Goal: Transaction & Acquisition: Subscribe to service/newsletter

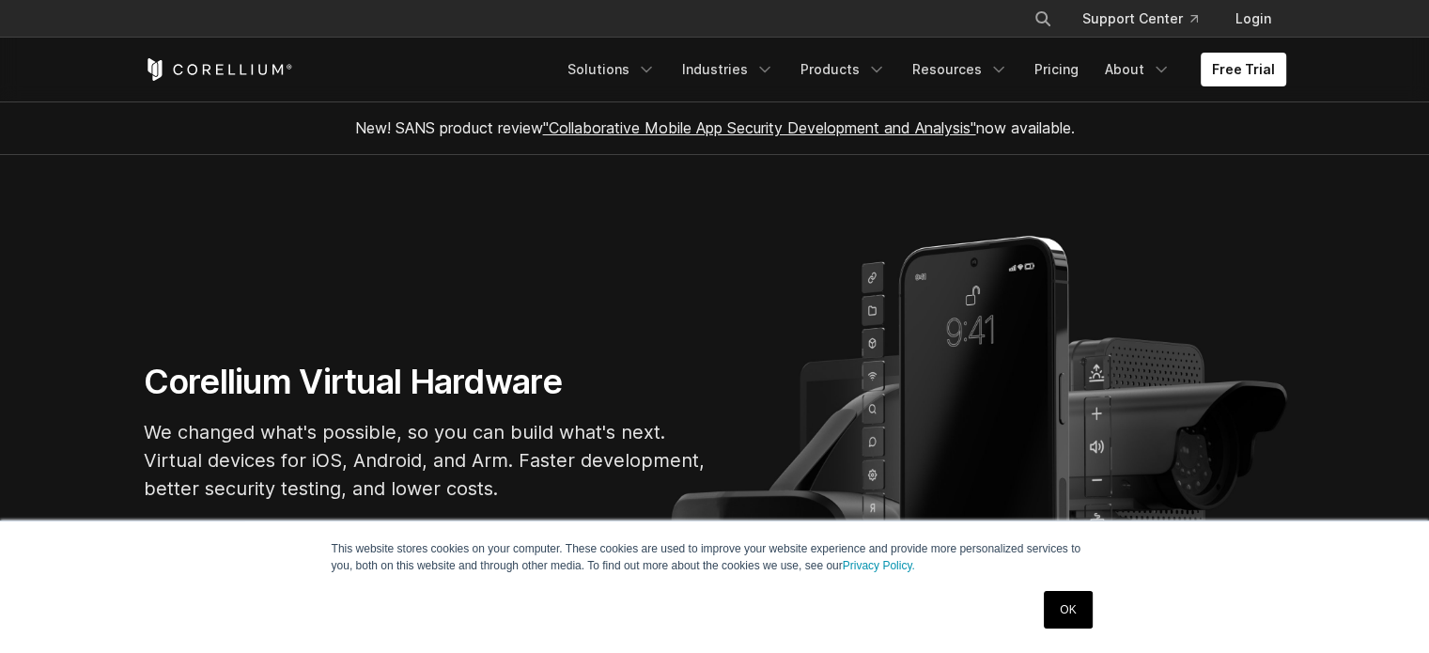
click at [1090, 595] on link "OK" at bounding box center [1068, 610] width 48 height 38
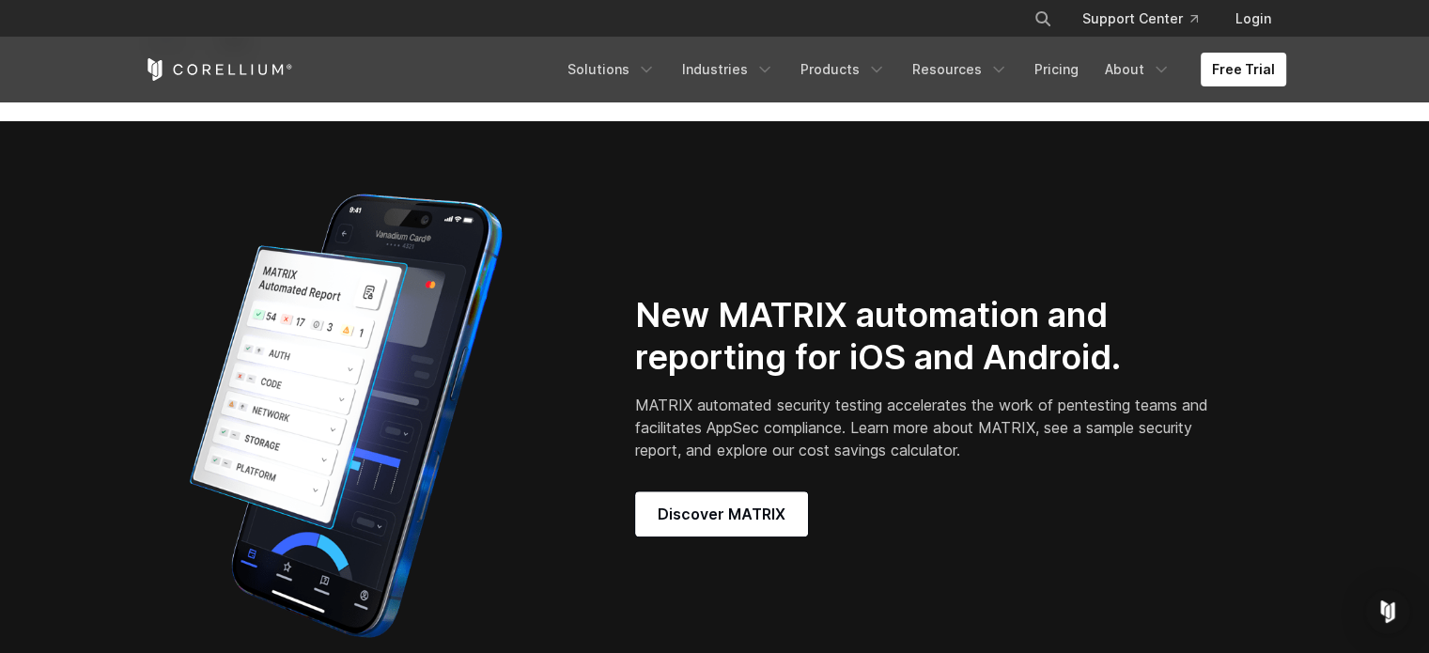
scroll to position [1503, 0]
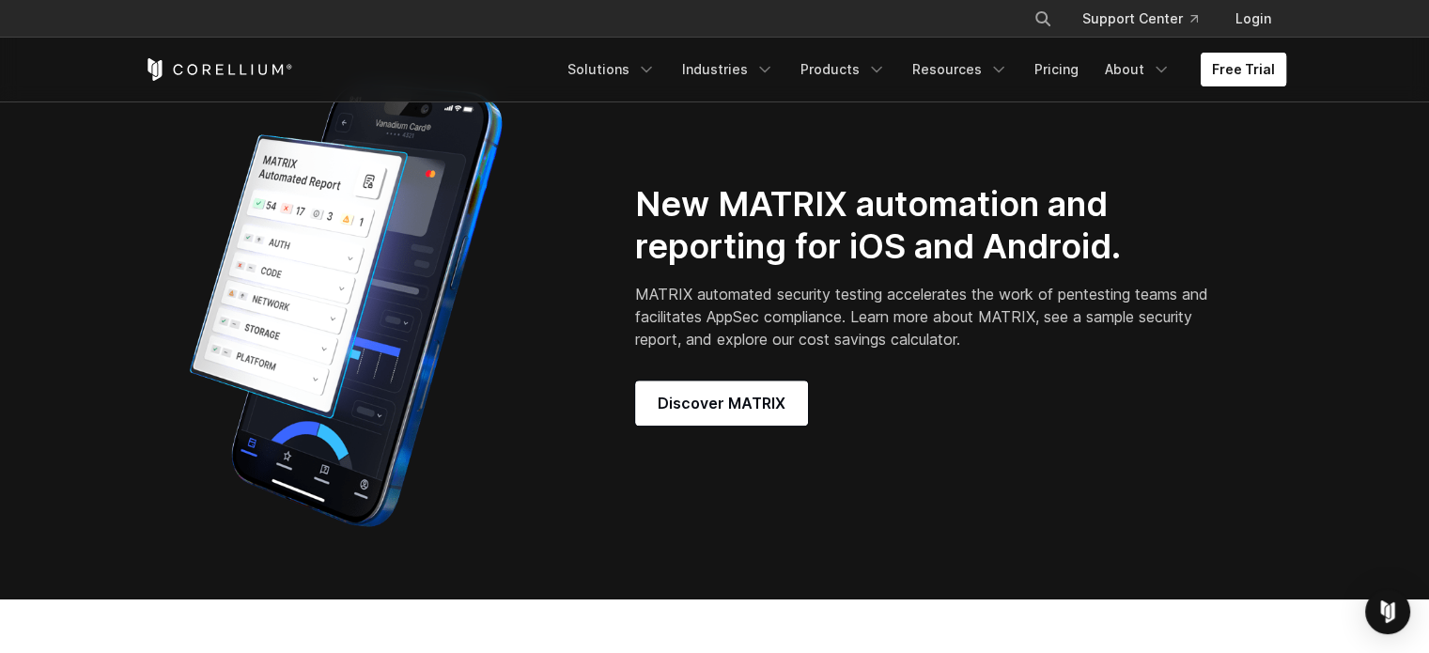
click at [1240, 61] on link "Free Trial" at bounding box center [1243, 70] width 85 height 34
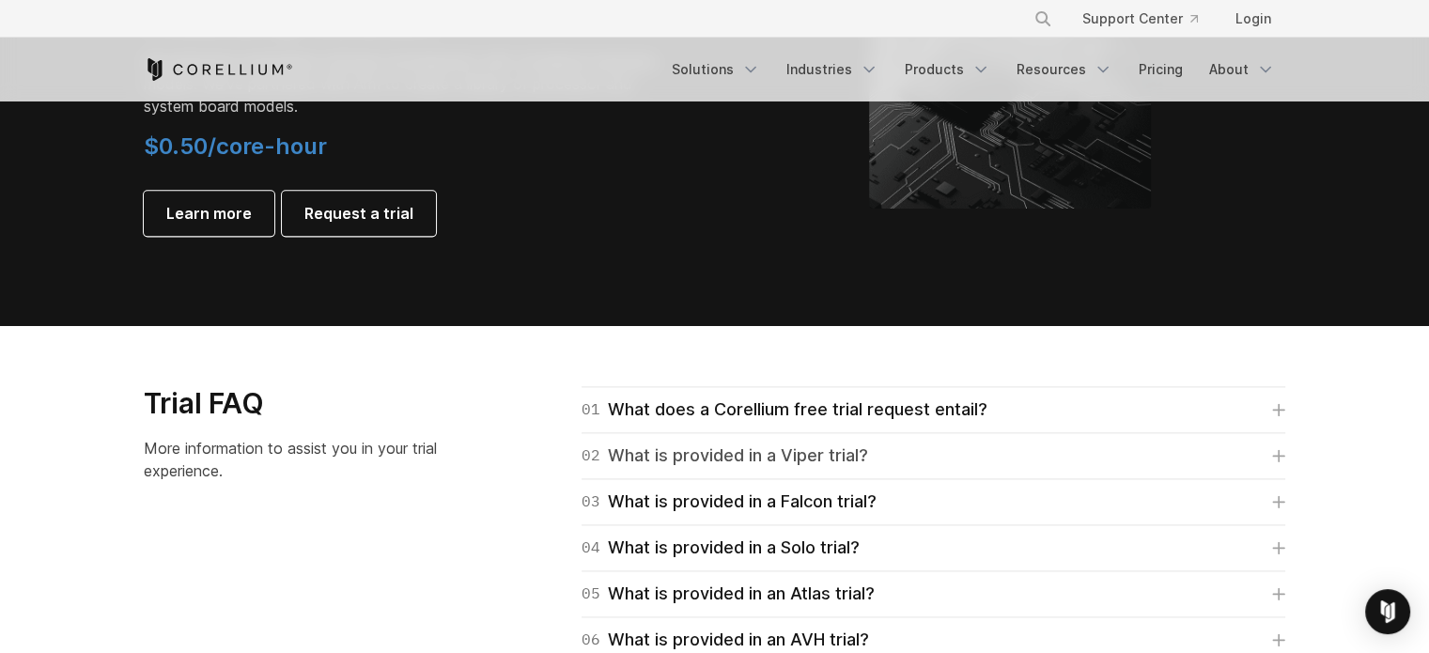
scroll to position [2631, 0]
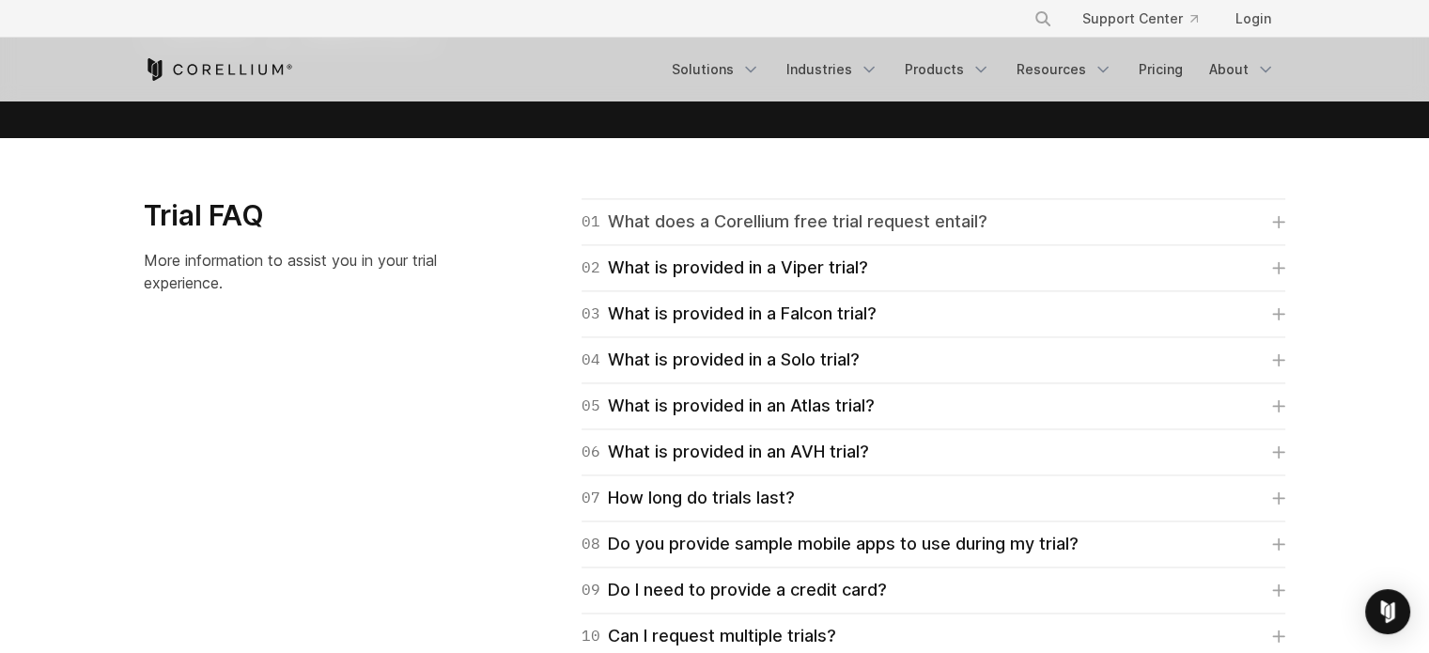
click at [656, 231] on div "01 What does a Corellium free trial request entail?" at bounding box center [785, 222] width 406 height 26
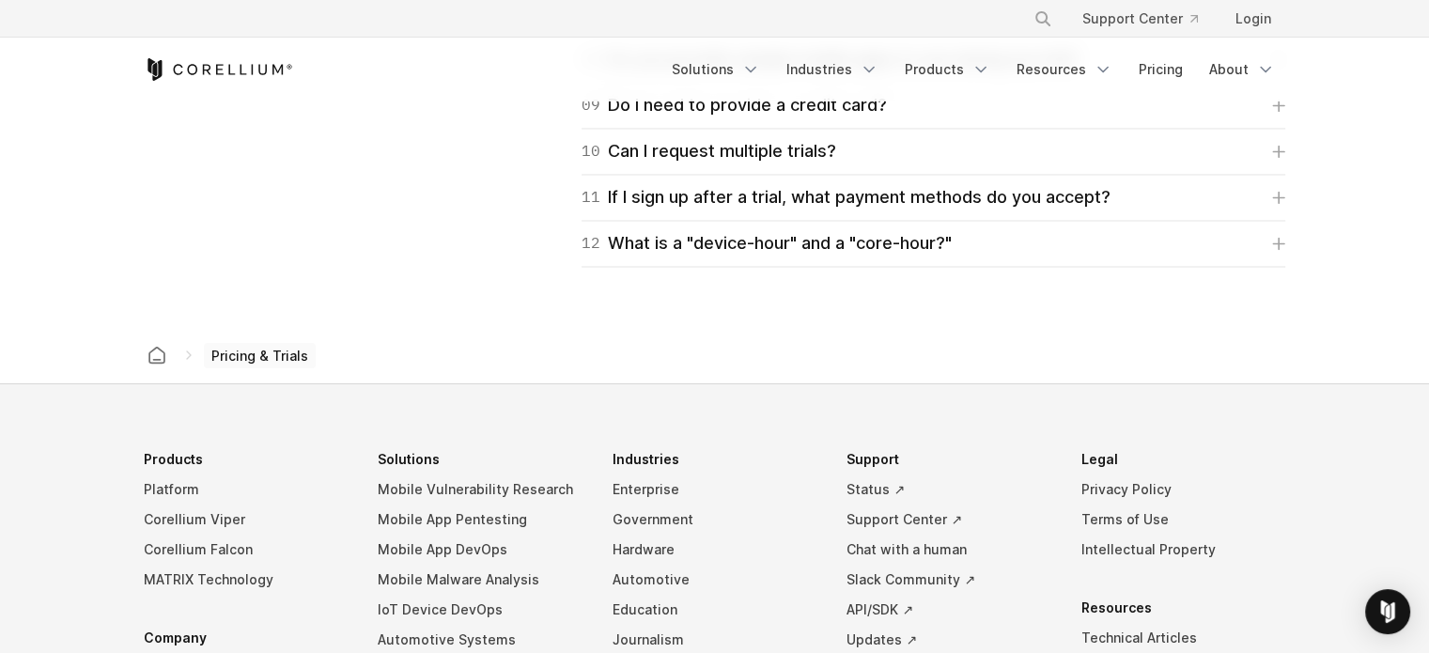
scroll to position [3476, 0]
